Goal: Find specific page/section: Find specific page/section

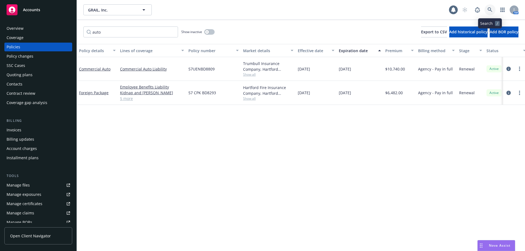
click at [487, 10] on link at bounding box center [490, 9] width 11 height 11
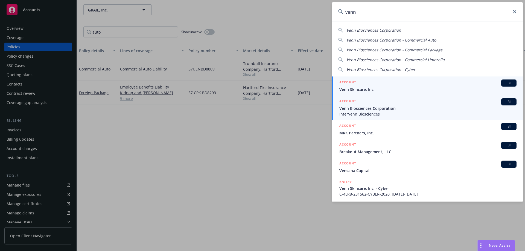
type input "venn"
click at [378, 109] on span "Venn Biosciences Corporation" at bounding box center [427, 109] width 177 height 6
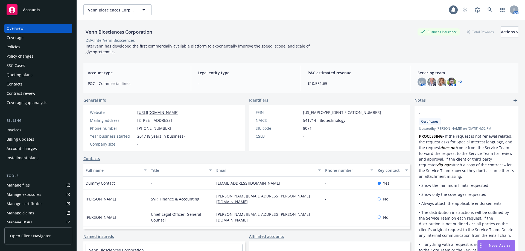
click at [40, 43] on div "Policies" at bounding box center [38, 47] width 63 height 9
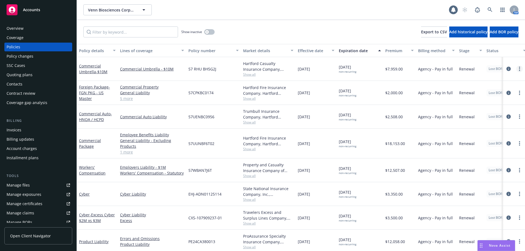
click at [517, 67] on link "more" at bounding box center [519, 69] width 7 height 7
click at [86, 69] on div "Commercial Umbrella - $10M" at bounding box center [97, 68] width 37 height 11
click at [86, 68] on link "Commercial Umbrella - $10M" at bounding box center [93, 68] width 28 height 11
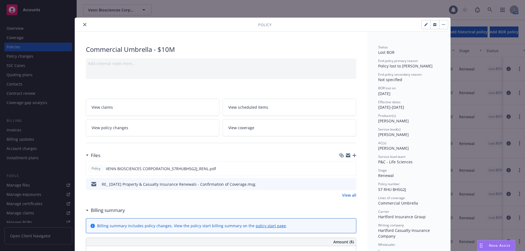
click at [422, 24] on button "button" at bounding box center [426, 24] width 9 height 9
select select "RENEWAL"
select select "12"
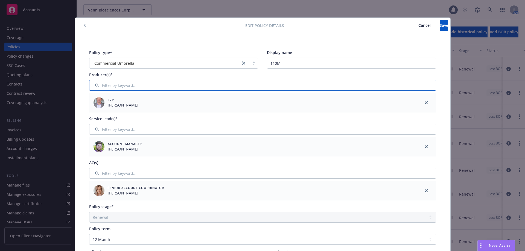
click at [273, 89] on input "Filter by keyword..." at bounding box center [262, 85] width 347 height 11
click at [418, 25] on span "Cancel" at bounding box center [424, 25] width 12 height 5
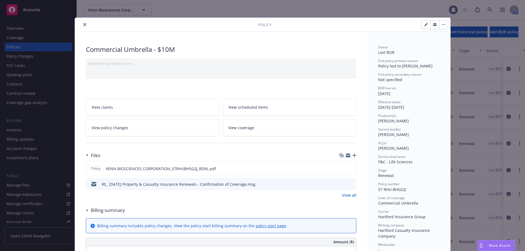
click at [82, 22] on button "close" at bounding box center [84, 24] width 7 height 7
